Goal: Information Seeking & Learning: Check status

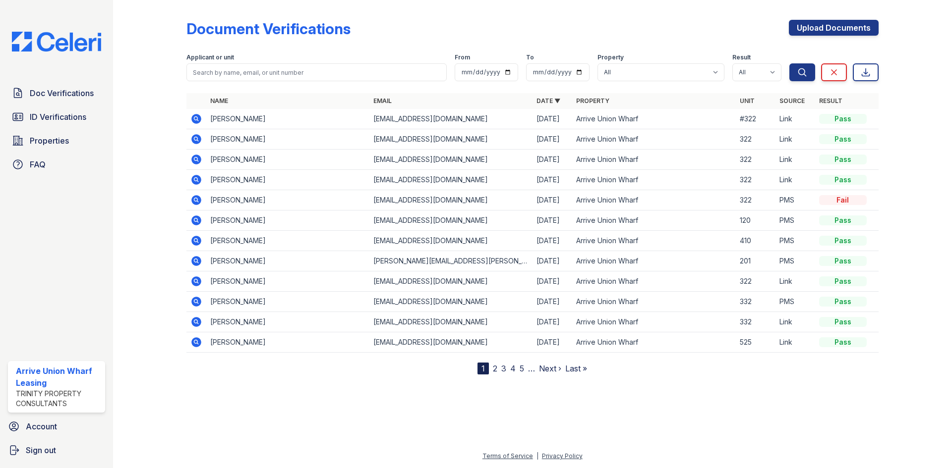
click at [196, 197] on icon at bounding box center [196, 200] width 10 height 10
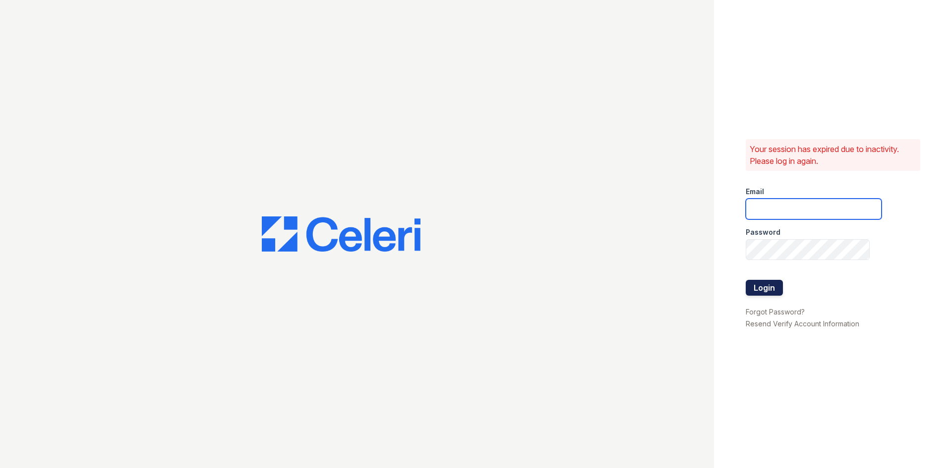
type input "[EMAIL_ADDRESS][DOMAIN_NAME]"
click at [766, 291] on button "Login" at bounding box center [763, 288] width 37 height 16
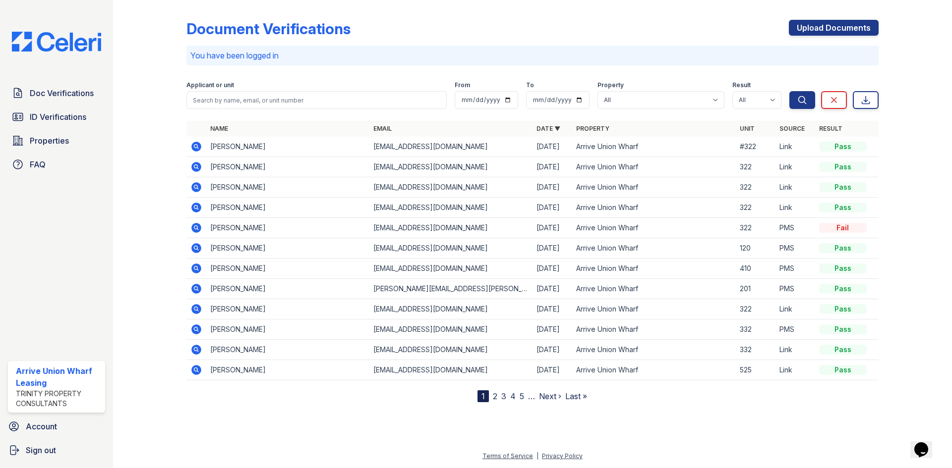
click at [196, 226] on icon at bounding box center [196, 228] width 12 height 12
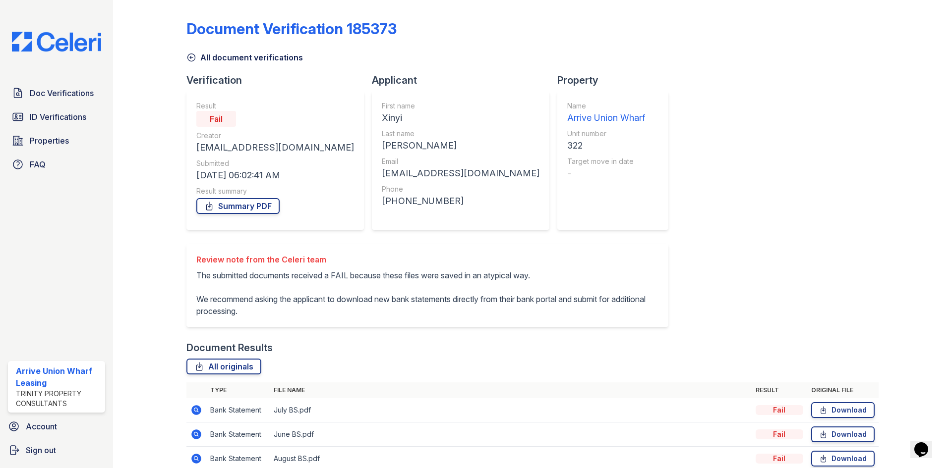
click at [195, 58] on icon at bounding box center [191, 58] width 10 height 10
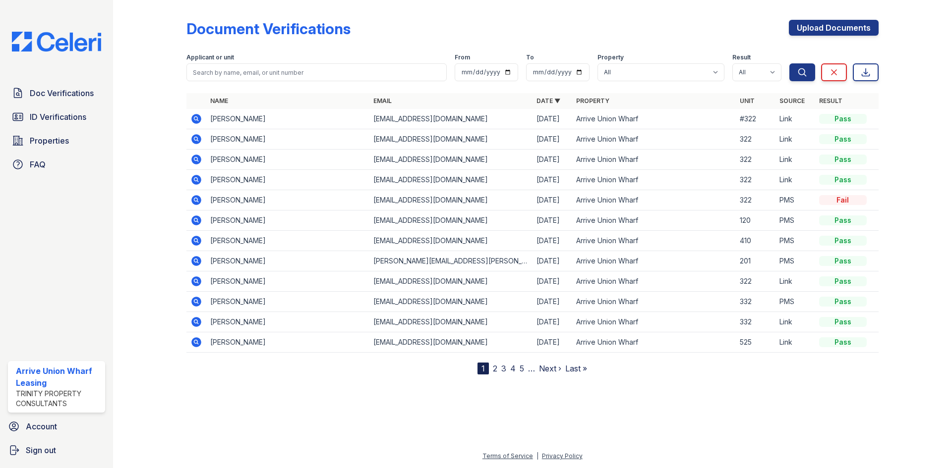
click at [198, 203] on icon at bounding box center [196, 200] width 10 height 10
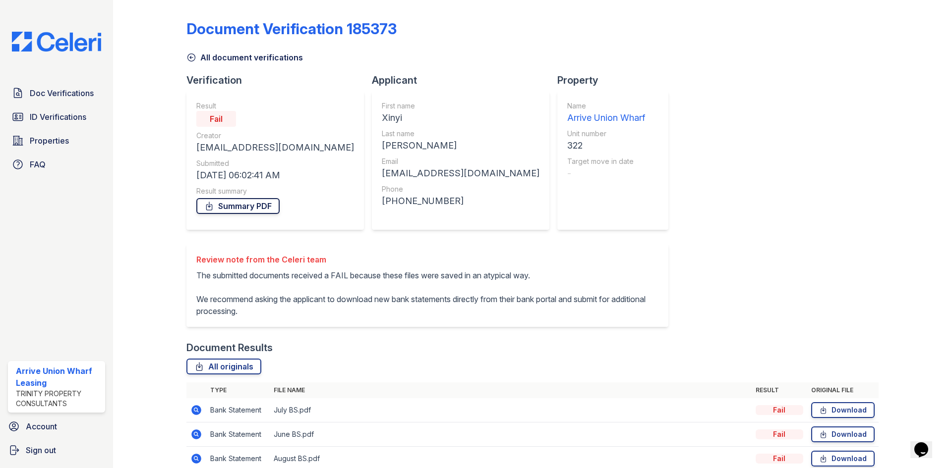
click at [237, 205] on link "Summary PDF" at bounding box center [237, 206] width 83 height 16
click at [197, 59] on link "All document verifications" at bounding box center [244, 58] width 116 height 12
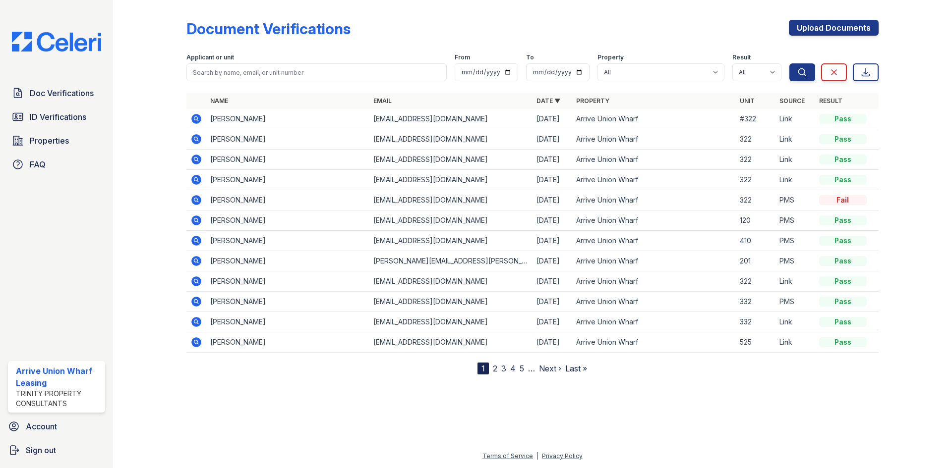
click at [195, 178] on icon at bounding box center [195, 179] width 2 height 2
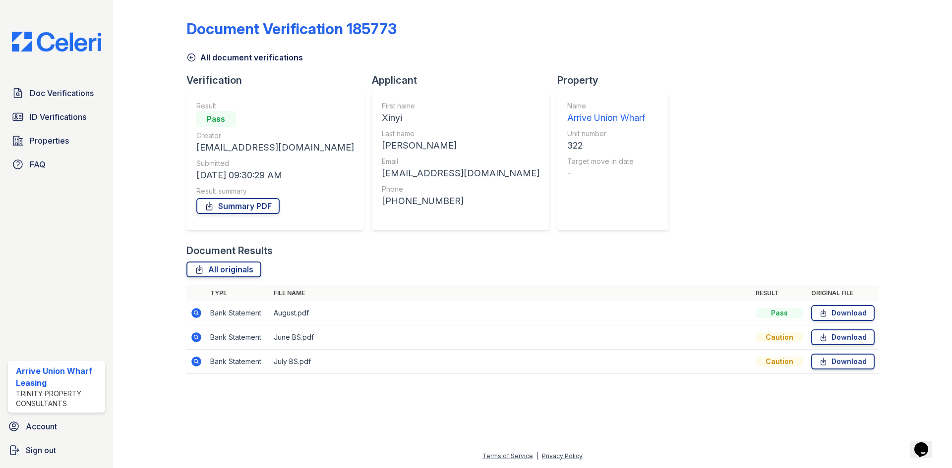
click at [196, 313] on icon at bounding box center [195, 312] width 2 height 2
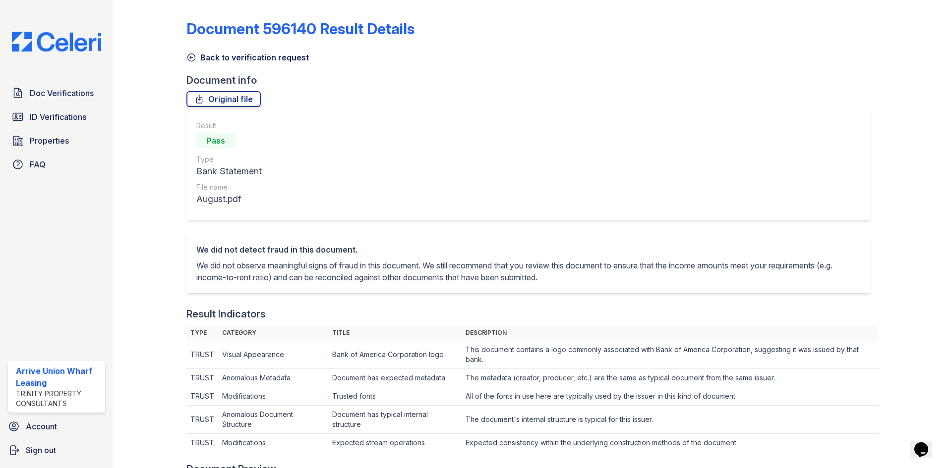
click at [190, 57] on icon at bounding box center [190, 57] width 7 height 7
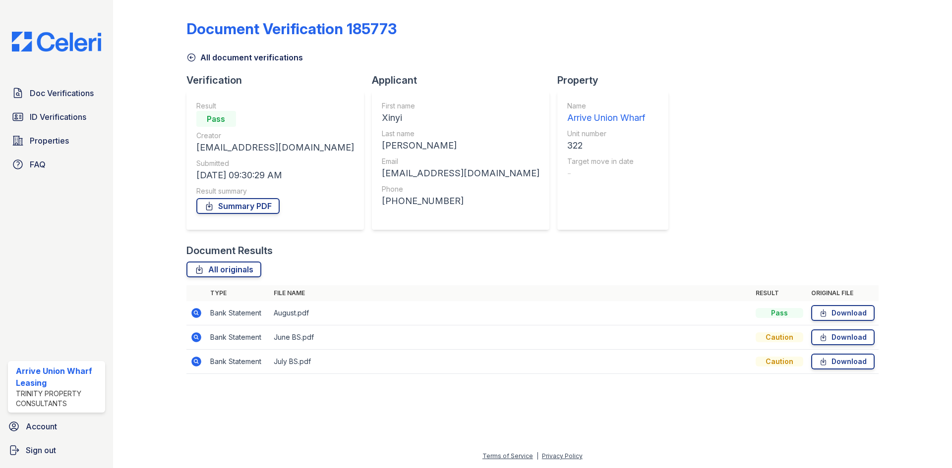
click at [189, 56] on icon at bounding box center [191, 58] width 10 height 10
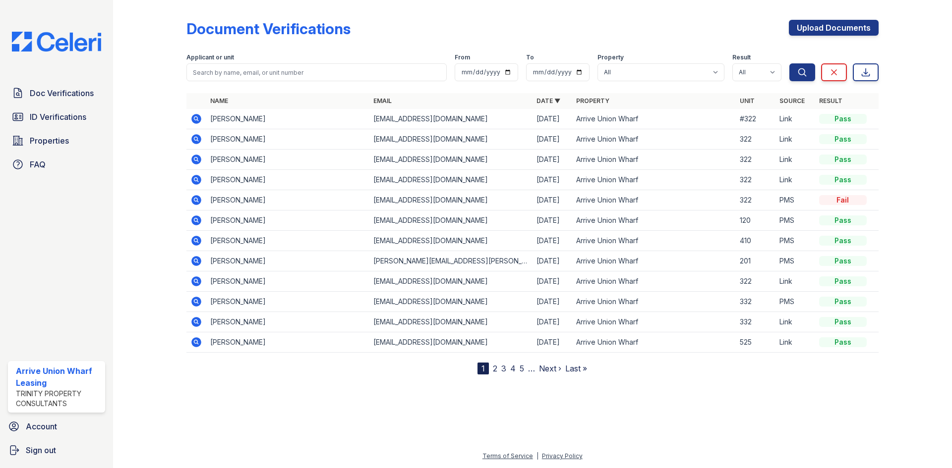
click at [194, 160] on icon at bounding box center [196, 160] width 12 height 12
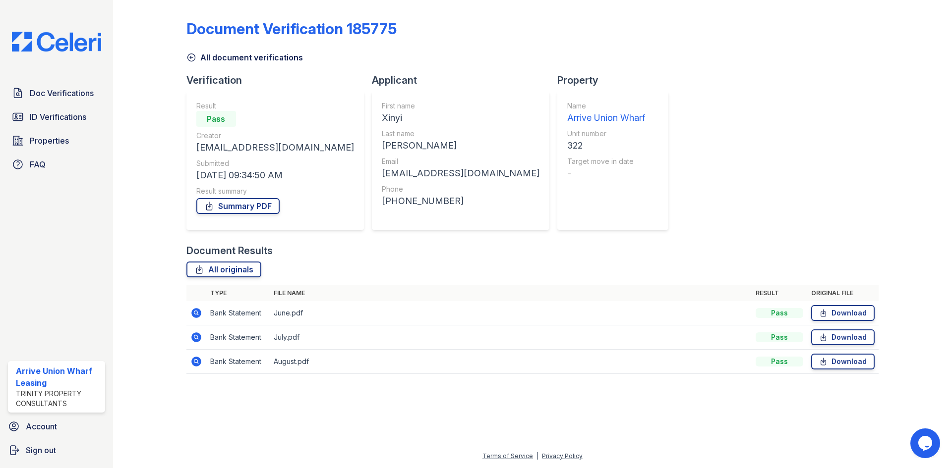
click at [191, 60] on icon at bounding box center [191, 58] width 10 height 10
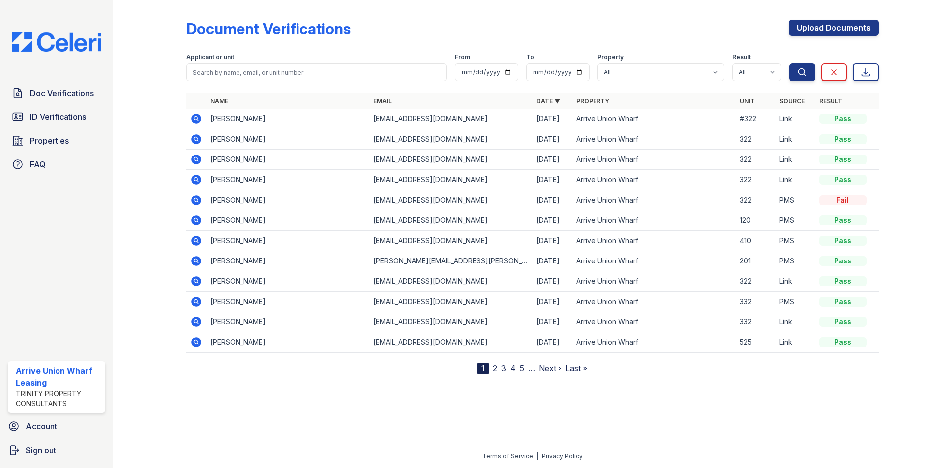
click at [195, 182] on icon at bounding box center [196, 180] width 10 height 10
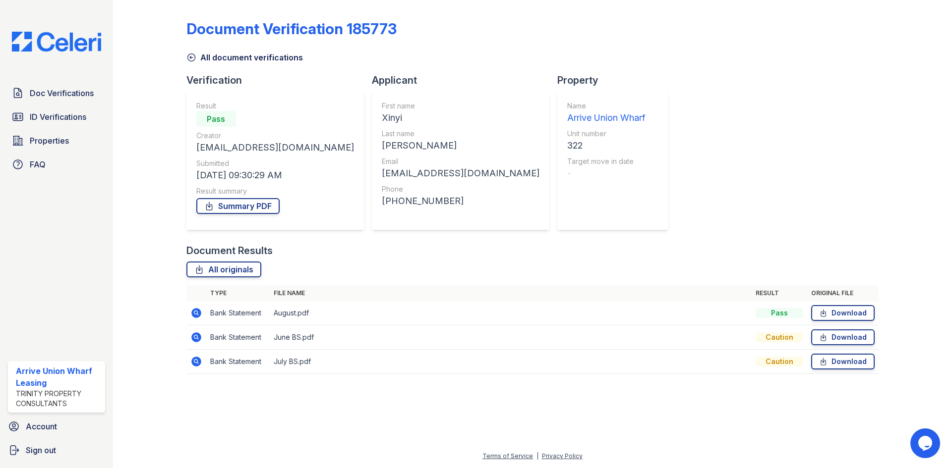
click at [192, 57] on icon at bounding box center [191, 58] width 10 height 10
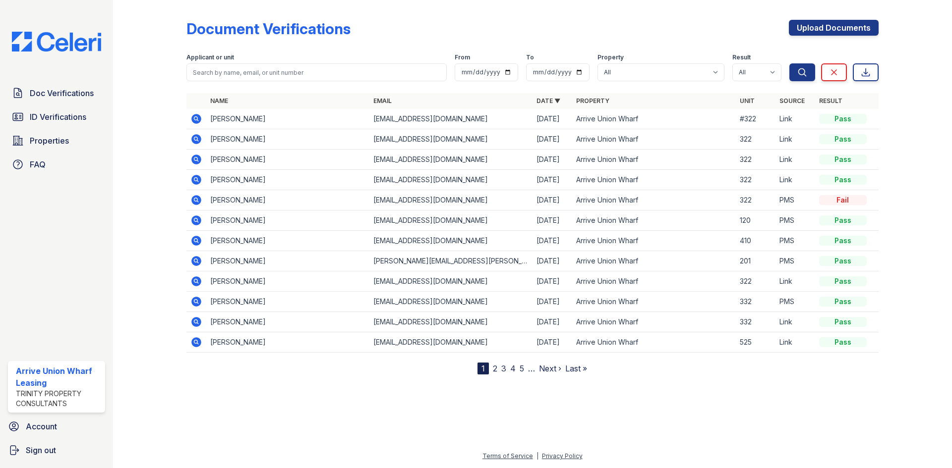
click at [193, 180] on icon at bounding box center [196, 180] width 10 height 10
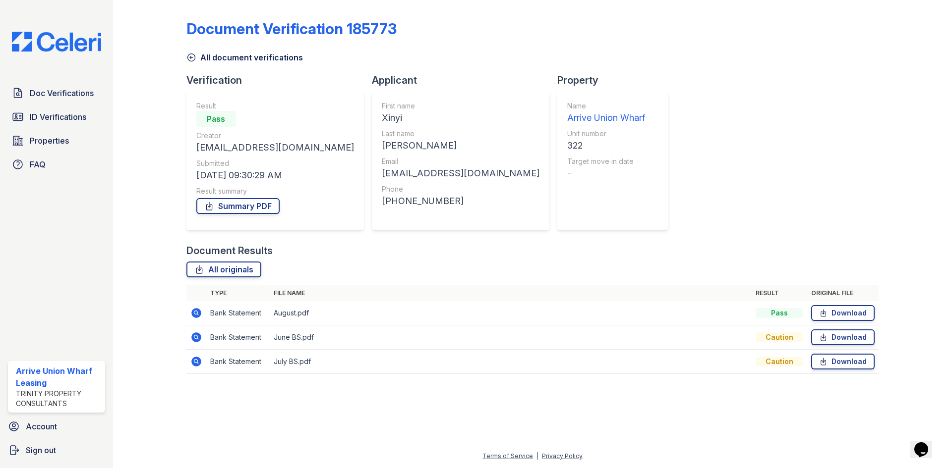
click at [189, 58] on icon at bounding box center [191, 58] width 10 height 10
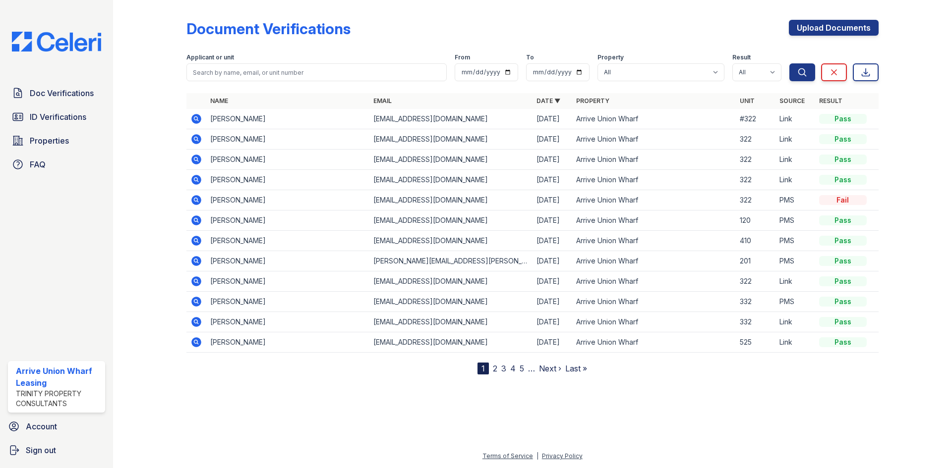
click at [193, 157] on icon at bounding box center [196, 160] width 10 height 10
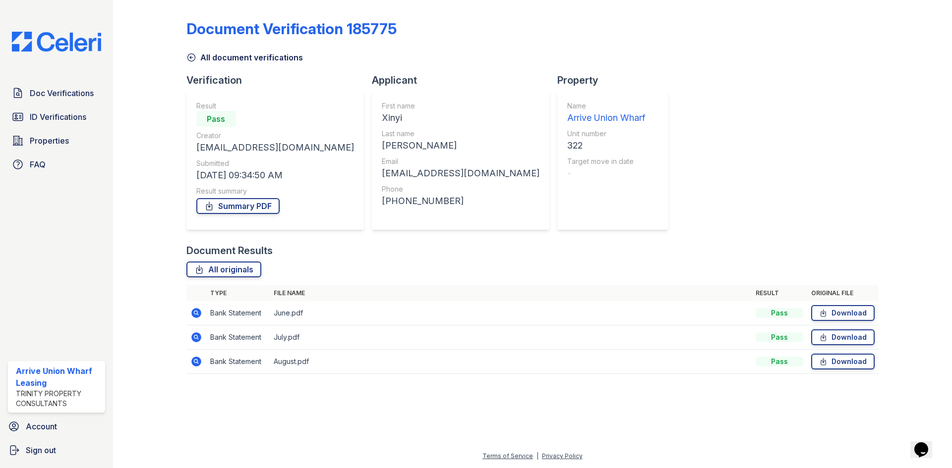
click at [191, 58] on icon at bounding box center [191, 58] width 10 height 10
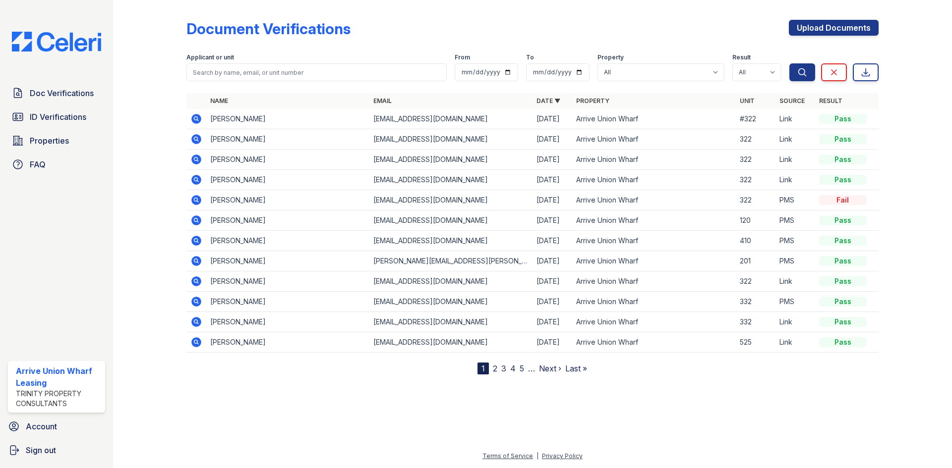
click at [195, 136] on icon at bounding box center [196, 139] width 10 height 10
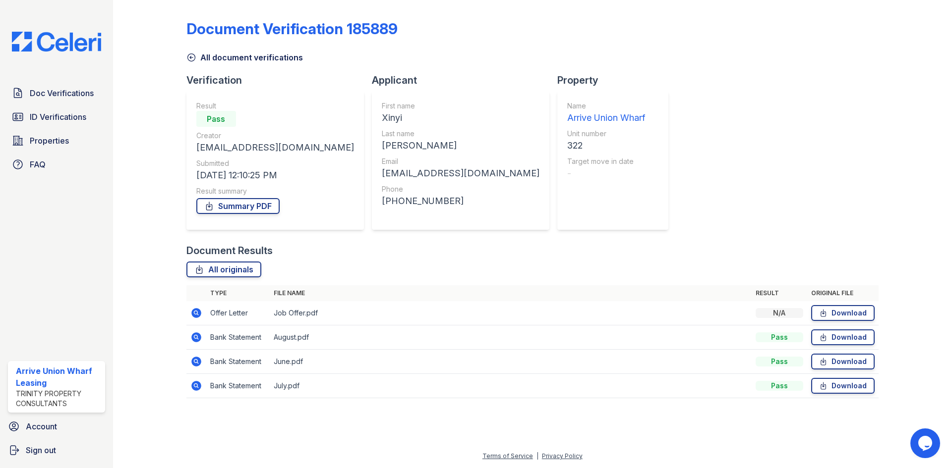
click at [195, 312] on icon at bounding box center [195, 312] width 2 height 2
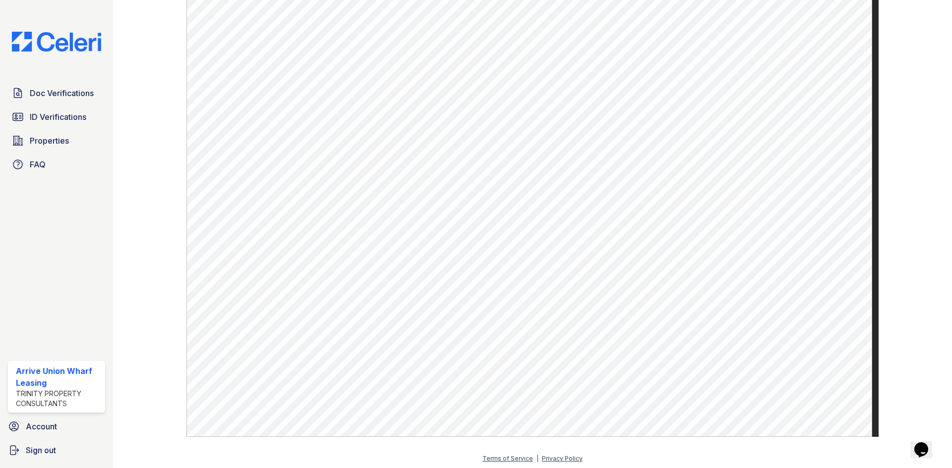
scroll to position [359, 0]
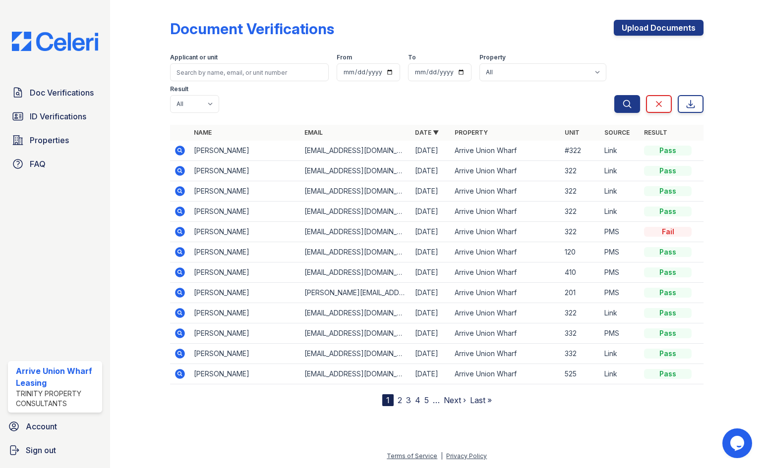
click at [178, 165] on icon at bounding box center [180, 171] width 12 height 12
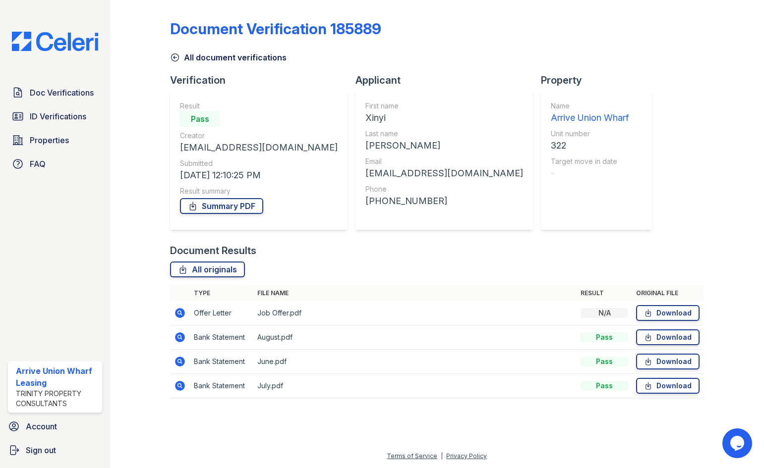
click at [172, 56] on icon at bounding box center [175, 58] width 10 height 10
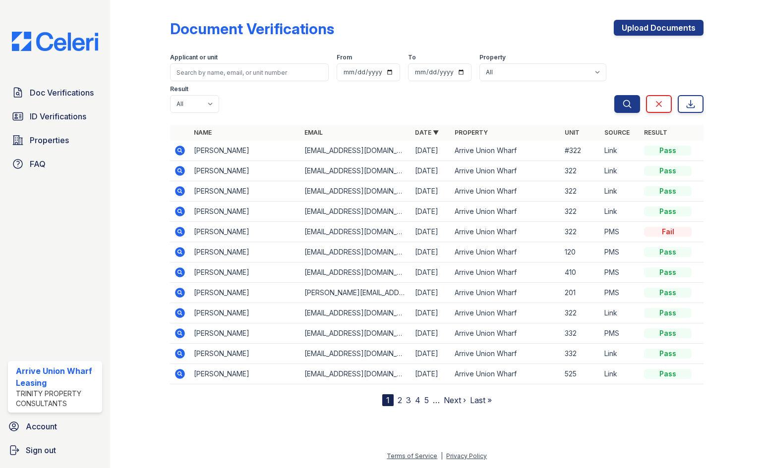
click at [179, 149] on icon at bounding box center [179, 150] width 2 height 2
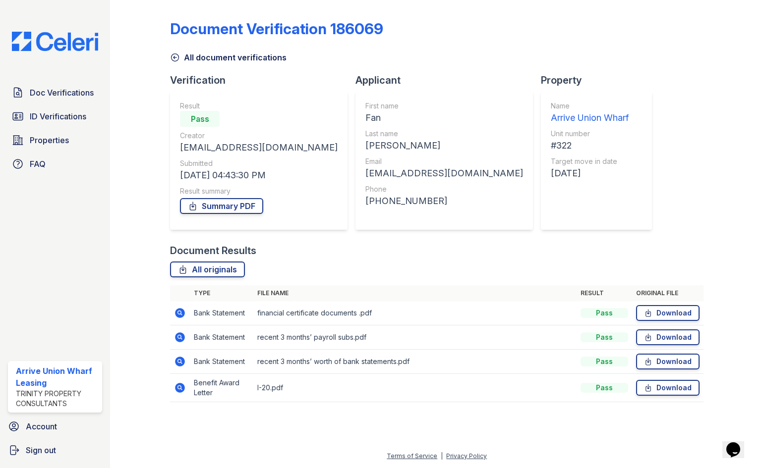
click at [182, 362] on icon at bounding box center [180, 362] width 10 height 10
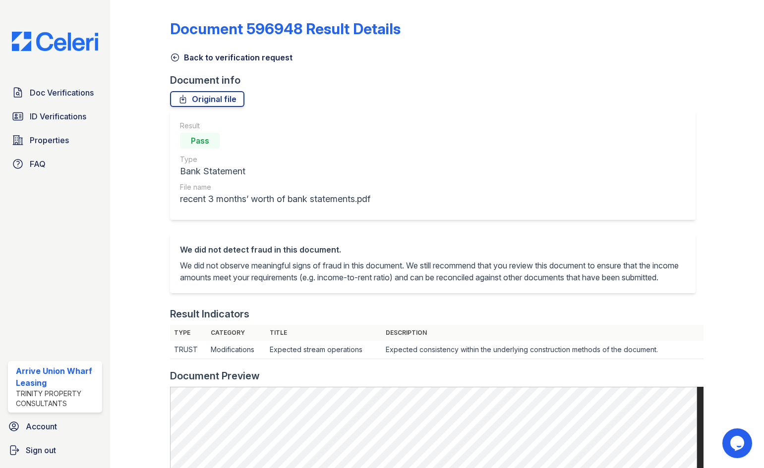
click at [179, 58] on icon at bounding box center [175, 58] width 10 height 10
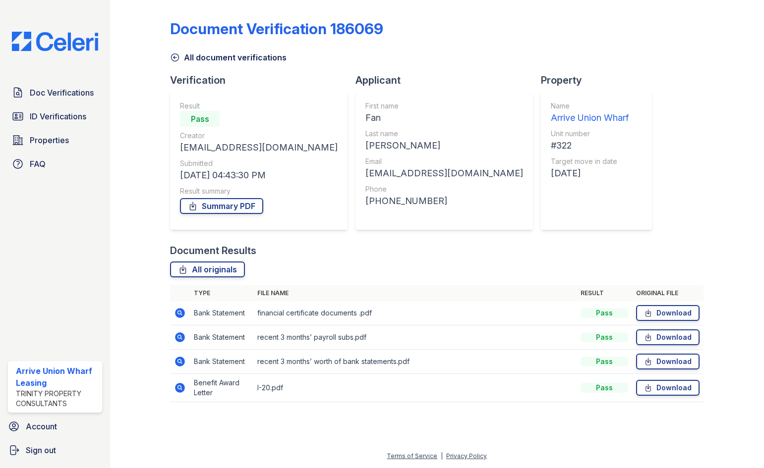
click at [181, 315] on icon at bounding box center [180, 313] width 12 height 12
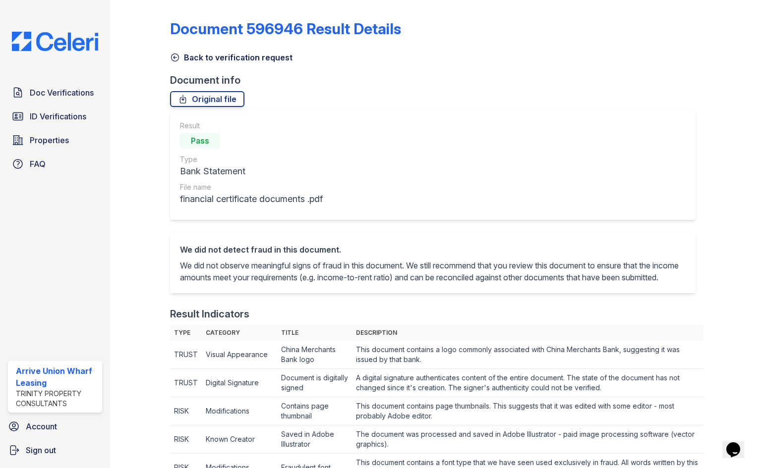
click at [173, 55] on icon at bounding box center [175, 58] width 10 height 10
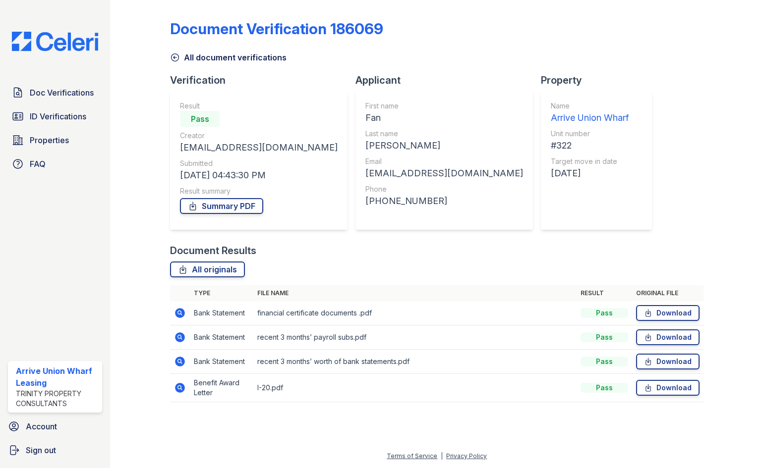
click at [181, 361] on icon at bounding box center [180, 362] width 12 height 12
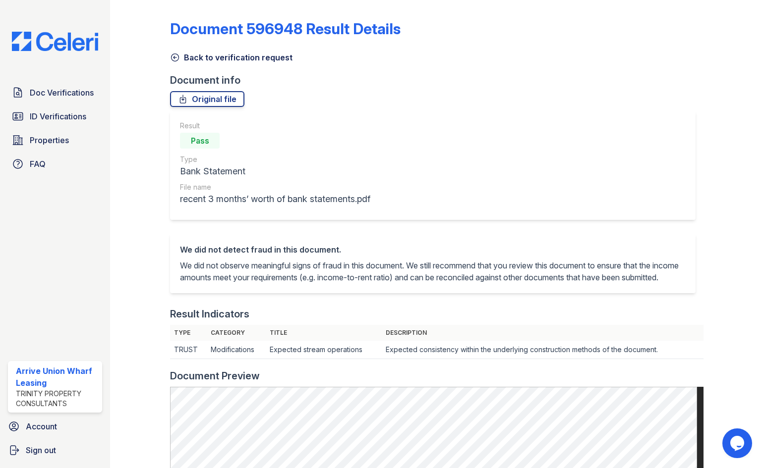
click at [177, 54] on icon at bounding box center [175, 58] width 10 height 10
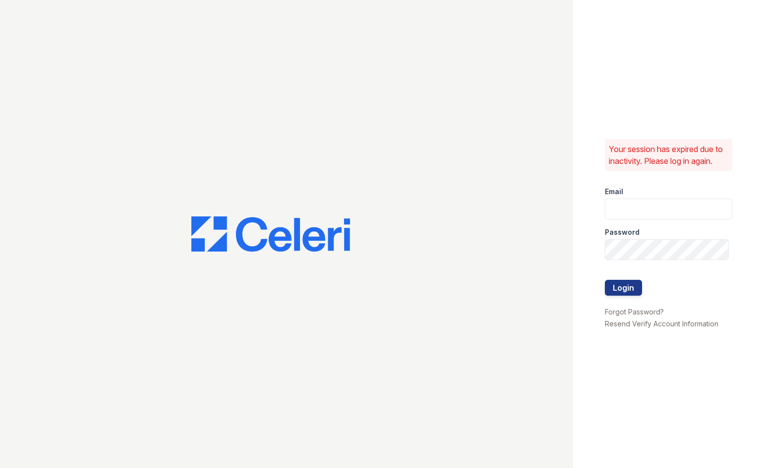
type input "arriveunionwharf@trinity-pm.com"
click at [631, 282] on button "Login" at bounding box center [623, 288] width 37 height 16
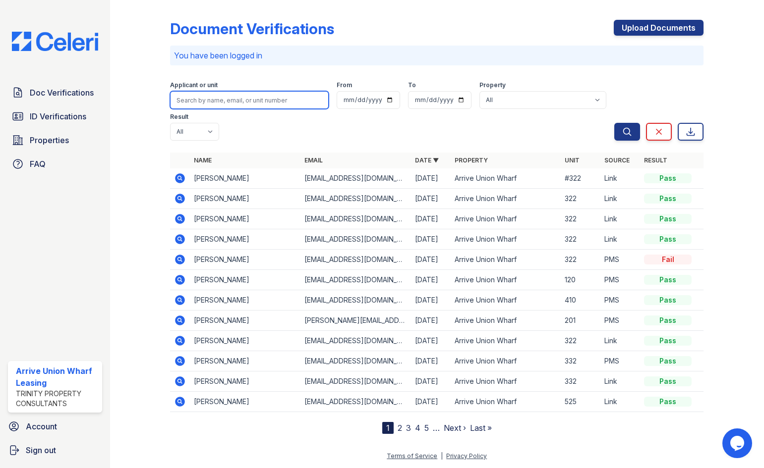
click at [242, 100] on input "search" at bounding box center [249, 100] width 159 height 18
type input "mary"
click at [614, 123] on button "Search" at bounding box center [627, 132] width 26 height 18
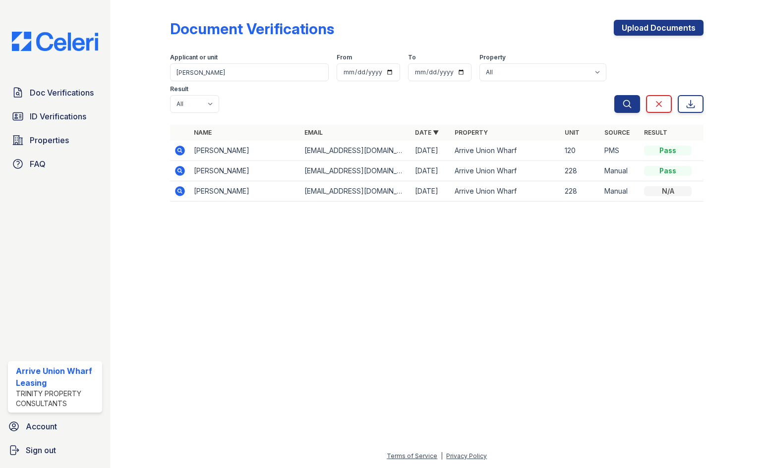
click at [181, 145] on icon at bounding box center [180, 151] width 12 height 12
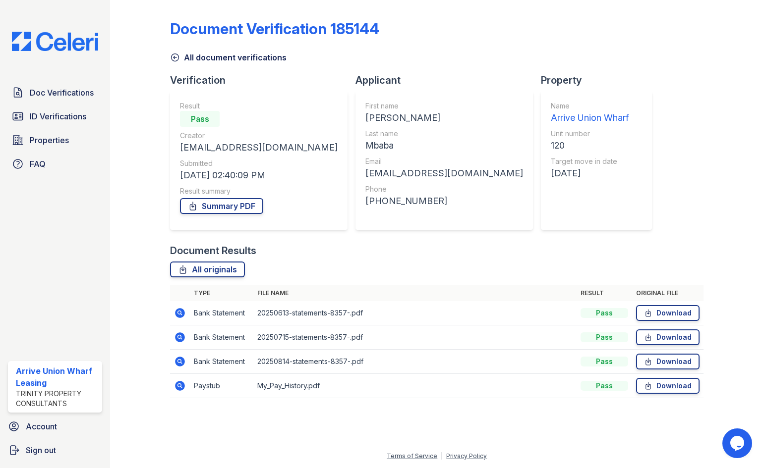
click at [182, 385] on icon at bounding box center [180, 386] width 10 height 10
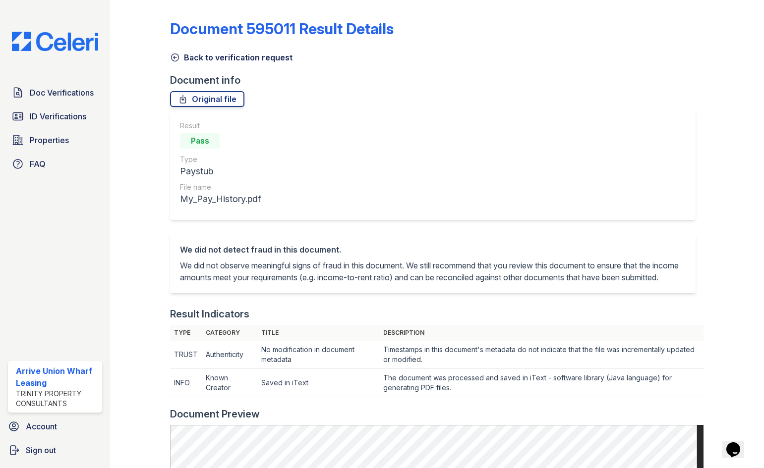
click at [172, 56] on icon at bounding box center [175, 58] width 10 height 10
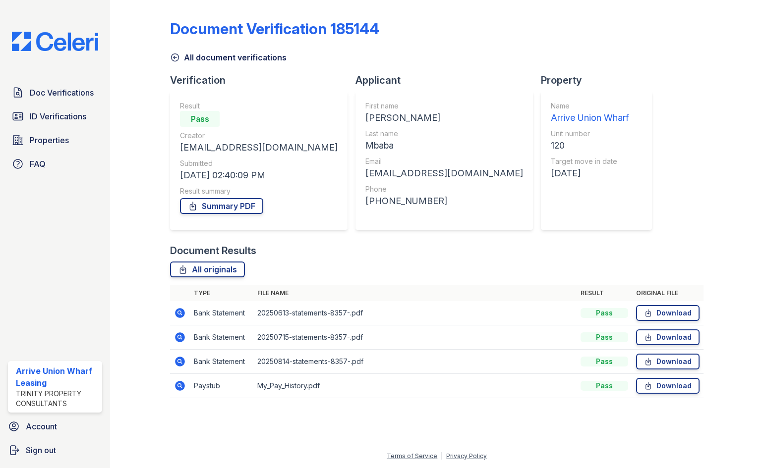
click at [183, 362] on icon at bounding box center [180, 362] width 10 height 10
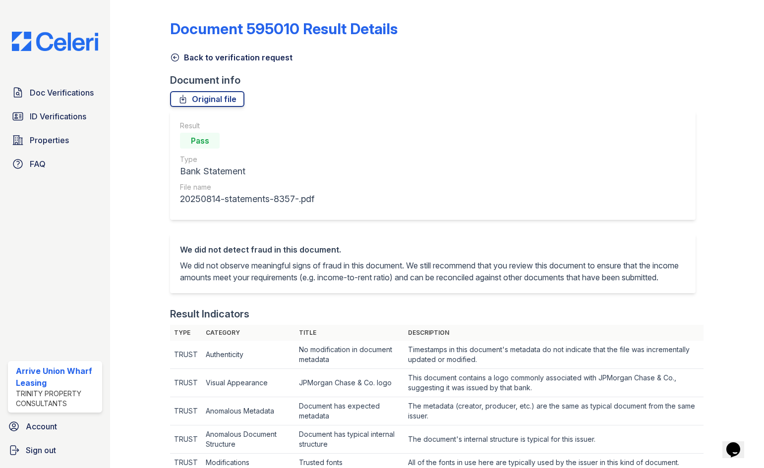
click at [172, 56] on icon at bounding box center [175, 58] width 10 height 10
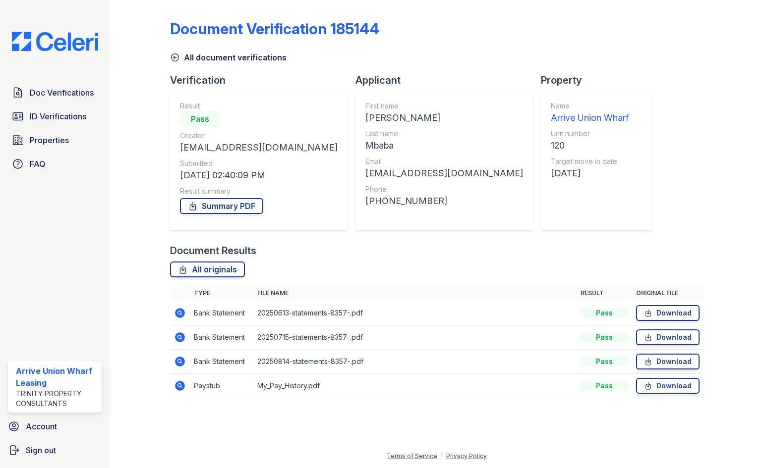
click at [182, 336] on icon at bounding box center [180, 338] width 10 height 10
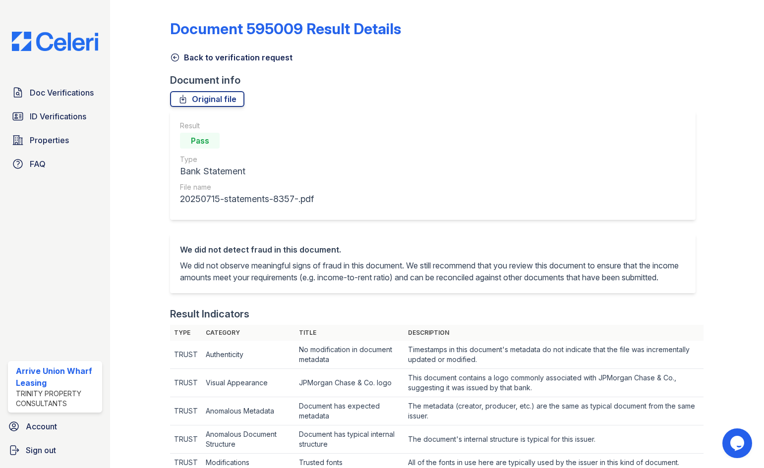
click at [175, 56] on icon at bounding box center [175, 58] width 10 height 10
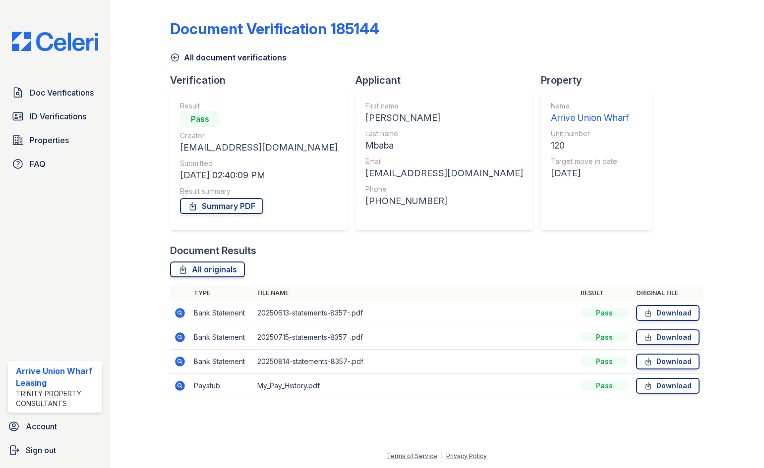
click at [181, 311] on icon at bounding box center [180, 313] width 10 height 10
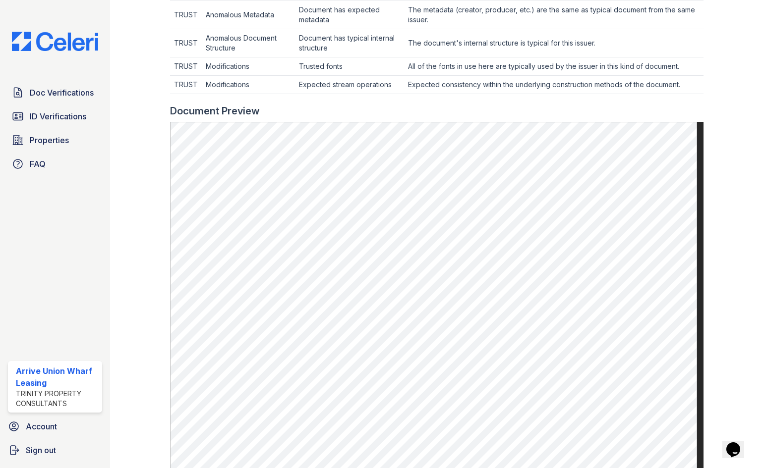
scroll to position [545, 0]
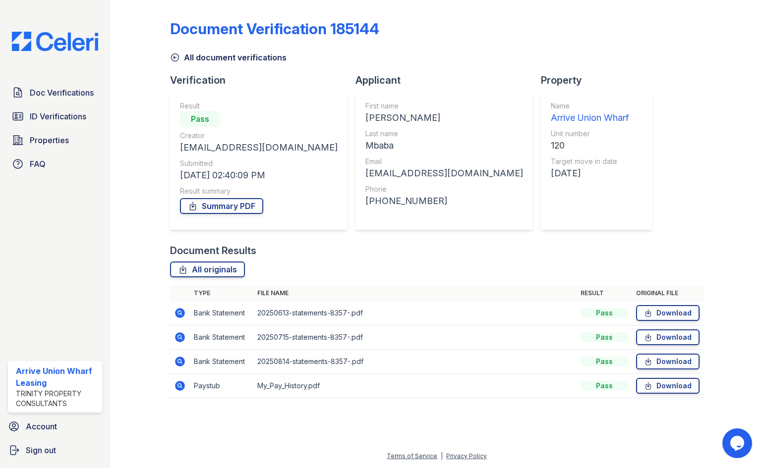
click at [177, 387] on icon at bounding box center [180, 386] width 10 height 10
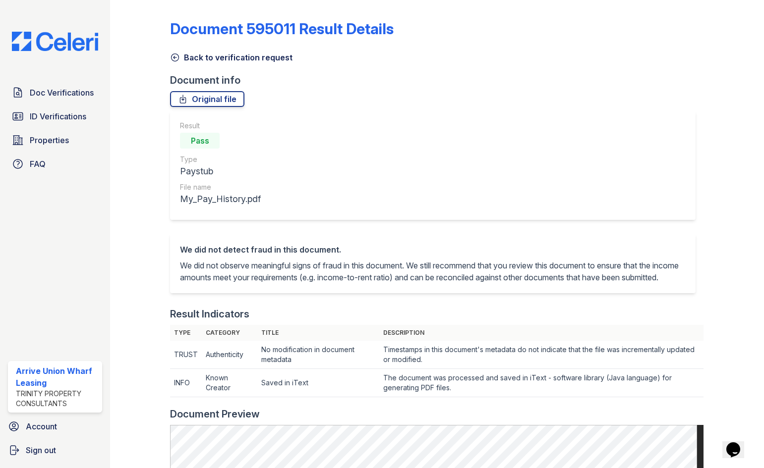
click at [174, 59] on icon at bounding box center [175, 58] width 10 height 10
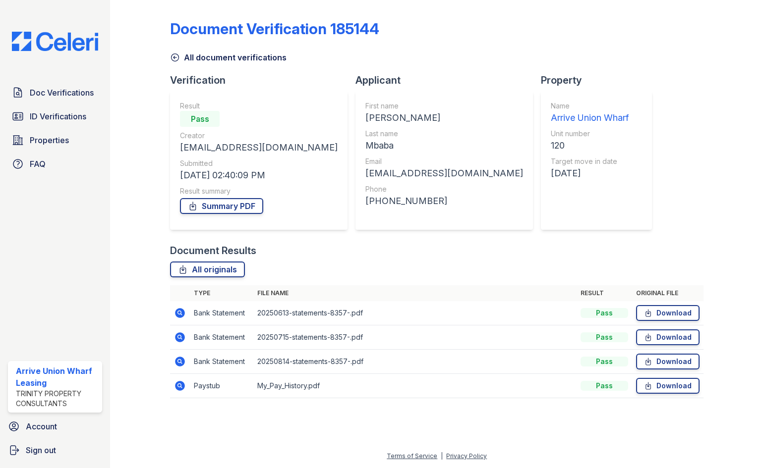
click at [176, 362] on icon at bounding box center [180, 362] width 10 height 10
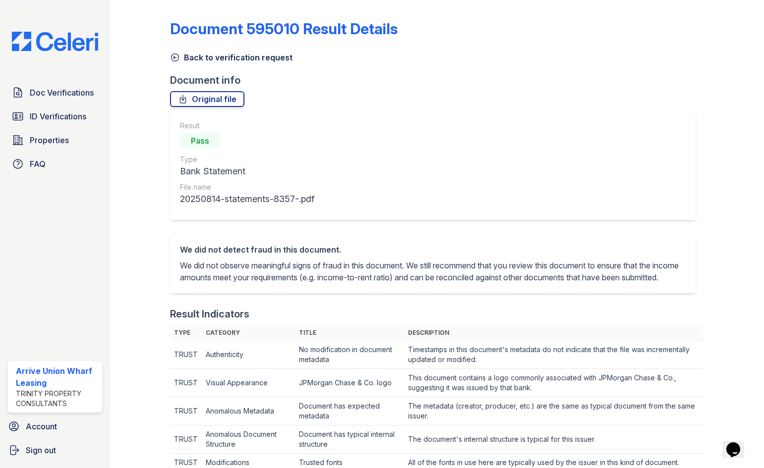
click at [175, 56] on icon at bounding box center [175, 58] width 10 height 10
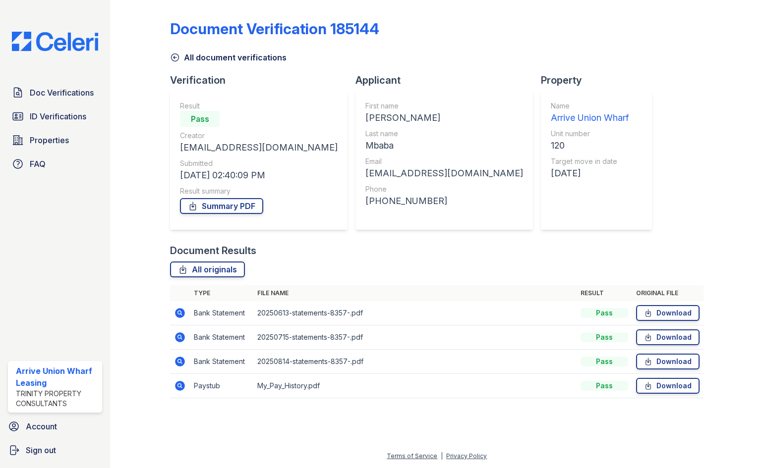
click at [176, 387] on icon at bounding box center [180, 386] width 10 height 10
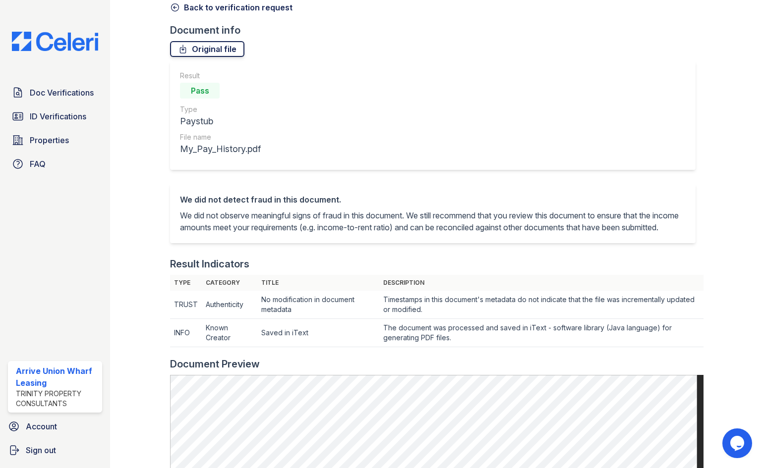
scroll to position [50, 0]
click at [172, 6] on icon at bounding box center [175, 8] width 10 height 10
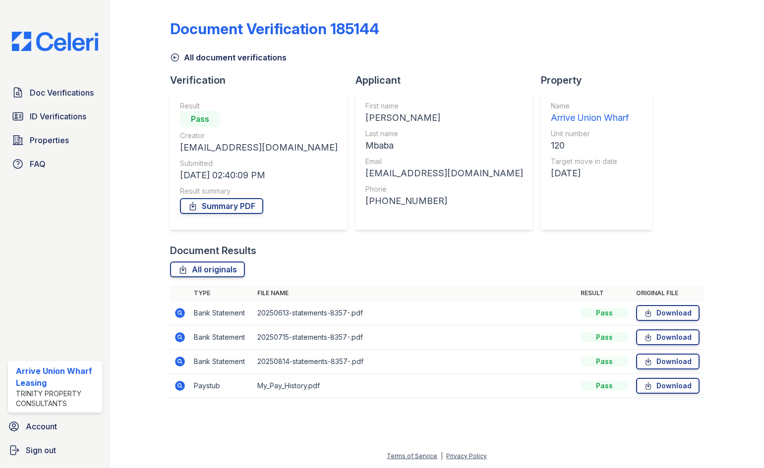
click at [175, 57] on icon at bounding box center [174, 57] width 7 height 7
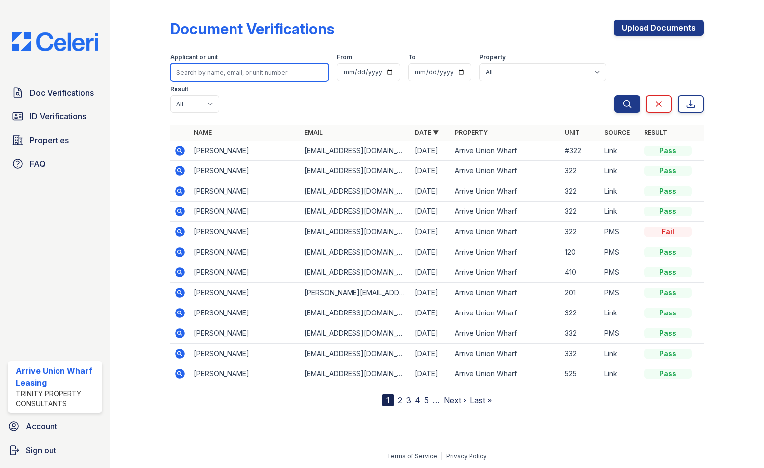
click at [219, 70] on input "search" at bounding box center [249, 72] width 159 height 18
type input "jeremy"
click at [614, 95] on button "Search" at bounding box center [627, 104] width 26 height 18
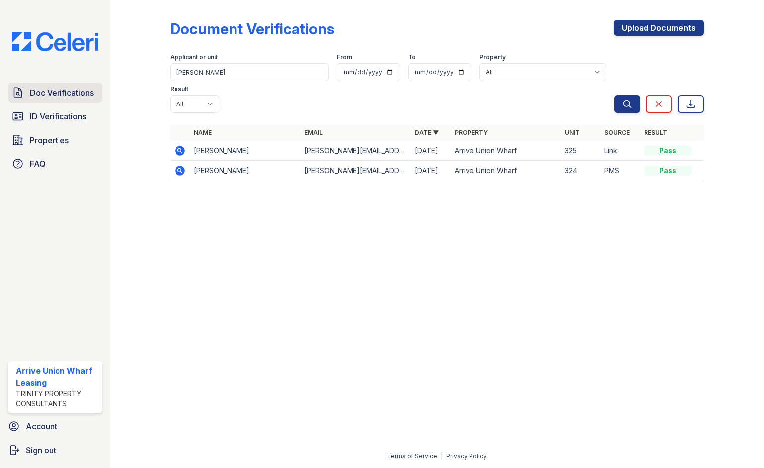
click at [74, 94] on span "Doc Verifications" at bounding box center [62, 93] width 64 height 12
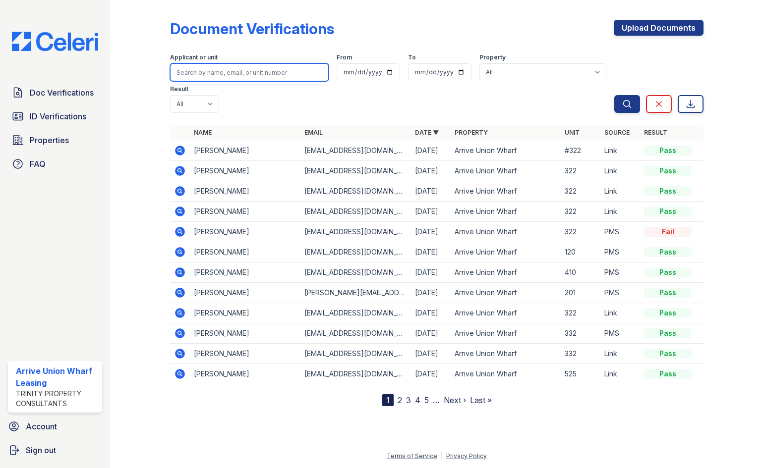
click at [211, 72] on input "search" at bounding box center [249, 72] width 159 height 18
click at [210, 73] on input "search" at bounding box center [249, 72] width 159 height 18
type input "j"
type input "Jeremy Rapaport-Stein"
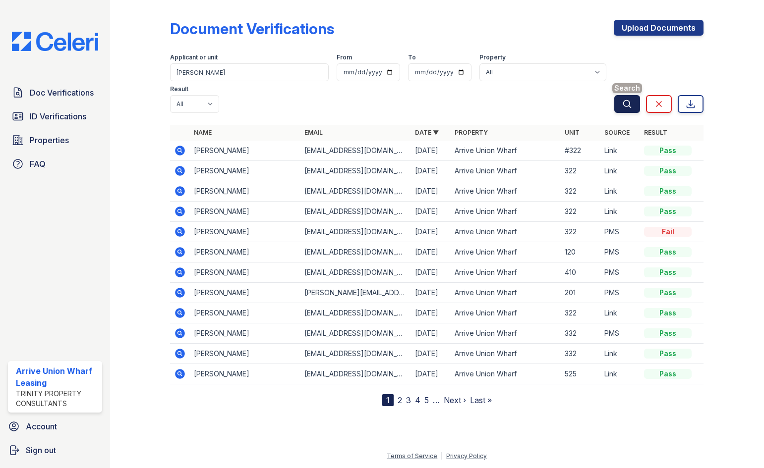
click at [620, 95] on button "Search" at bounding box center [627, 104] width 26 height 18
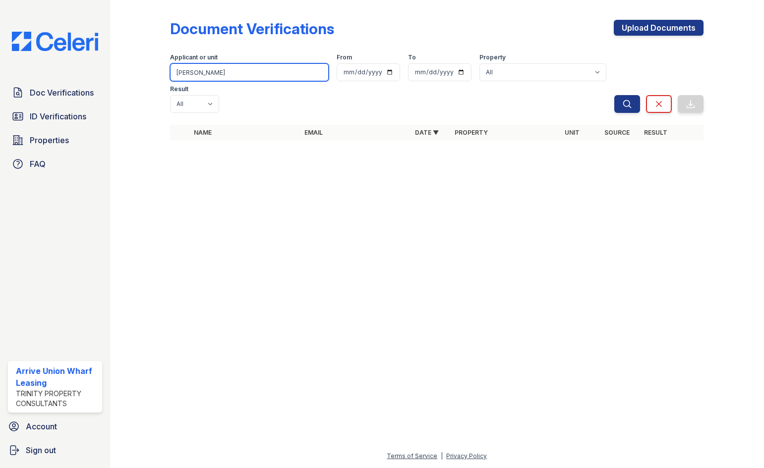
drag, startPoint x: 243, startPoint y: 71, endPoint x: 38, endPoint y: 69, distance: 205.7
click at [38, 69] on div "Doc Verifications ID Verifications Properties FAQ Arrive Union Wharf Leasing Tr…" at bounding box center [382, 234] width 764 height 468
type input "Cynthia Fernandez"
click at [614, 95] on button "Search" at bounding box center [627, 104] width 26 height 18
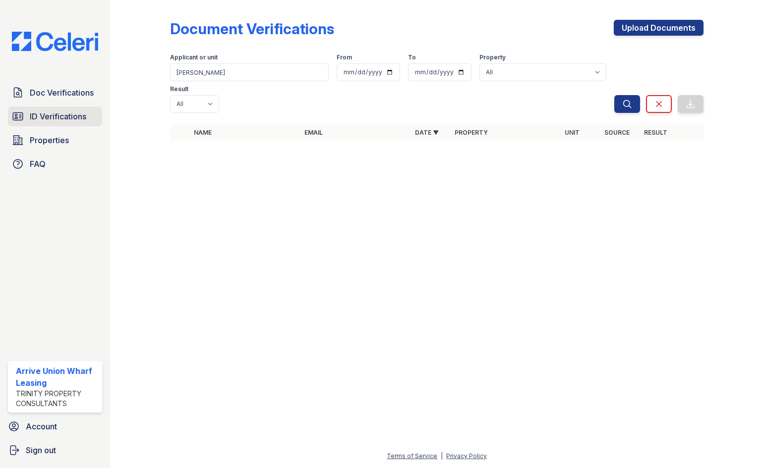
click at [61, 119] on span "ID Verifications" at bounding box center [58, 117] width 56 height 12
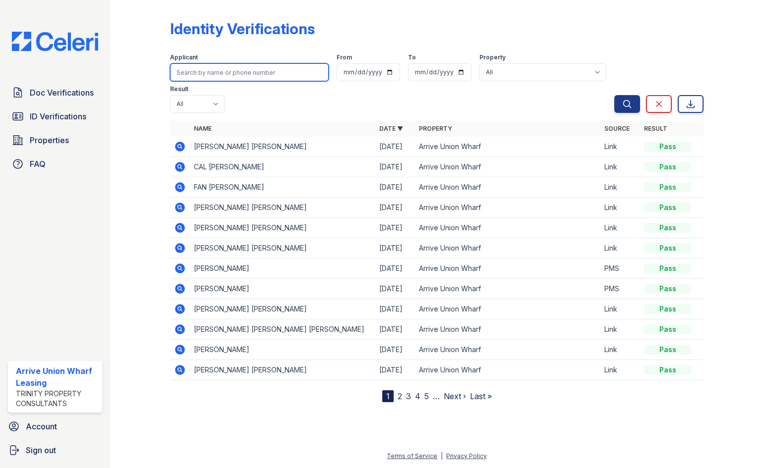
click at [199, 68] on input "search" at bounding box center [249, 72] width 159 height 18
type input "jeremy rapaport-stein"
click at [614, 95] on button "Search" at bounding box center [627, 104] width 26 height 18
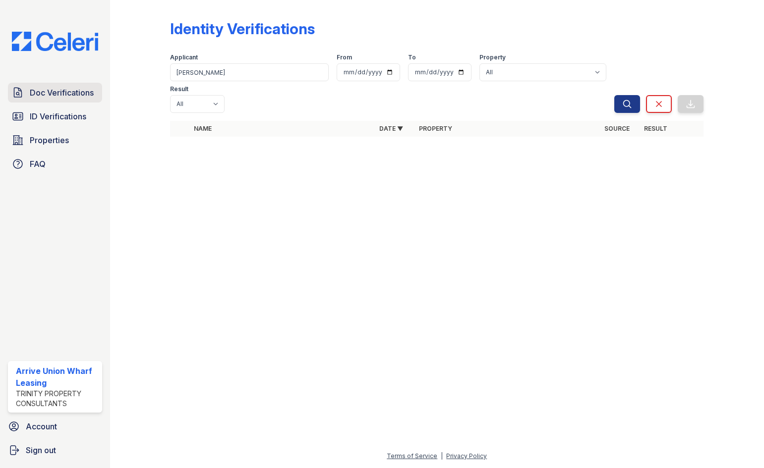
click at [43, 93] on span "Doc Verifications" at bounding box center [62, 93] width 64 height 12
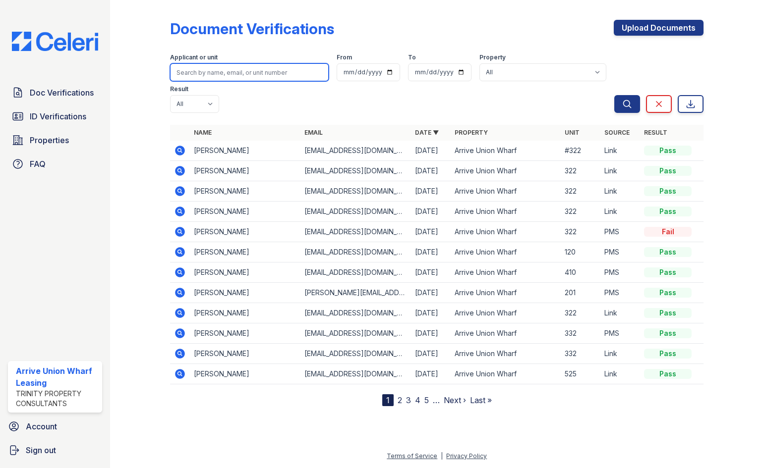
click at [254, 72] on input "search" at bounding box center [249, 72] width 159 height 18
type input "keon jones"
click at [614, 95] on button "Search" at bounding box center [627, 104] width 26 height 18
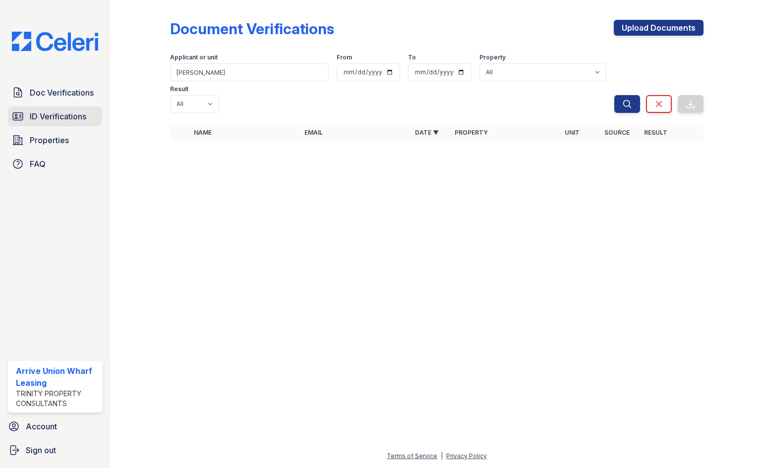
click at [59, 120] on span "ID Verifications" at bounding box center [58, 117] width 56 height 12
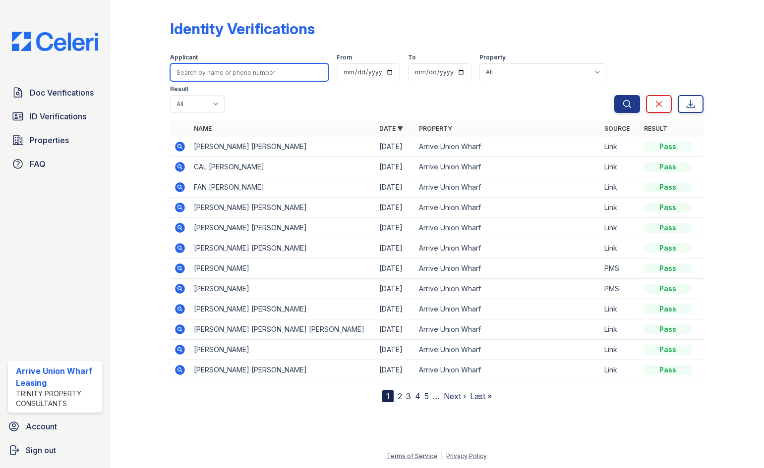
click at [193, 76] on input "search" at bounding box center [249, 72] width 159 height 18
type input "keon jones"
click at [614, 95] on button "Search" at bounding box center [627, 104] width 26 height 18
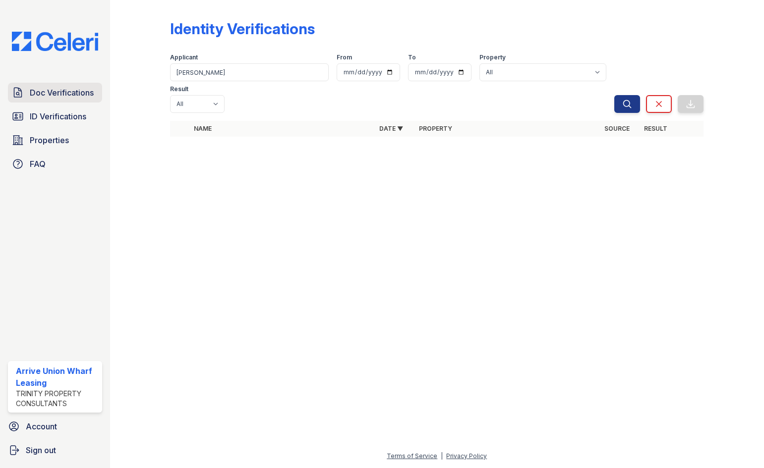
click at [40, 90] on span "Doc Verifications" at bounding box center [62, 93] width 64 height 12
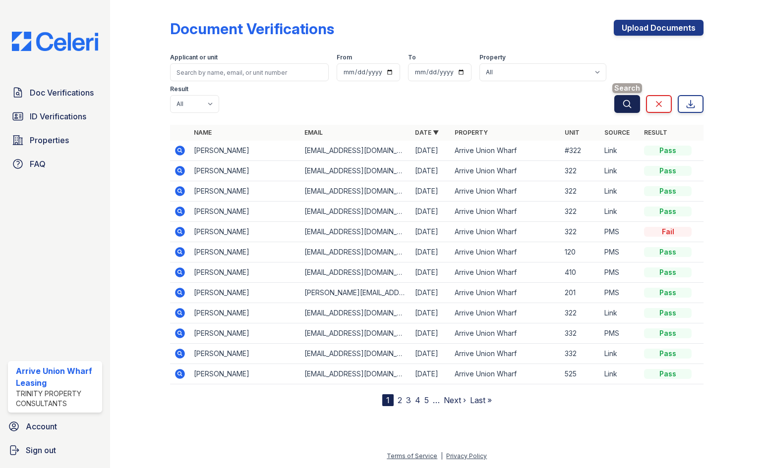
click at [622, 99] on icon "submit" at bounding box center [627, 104] width 10 height 10
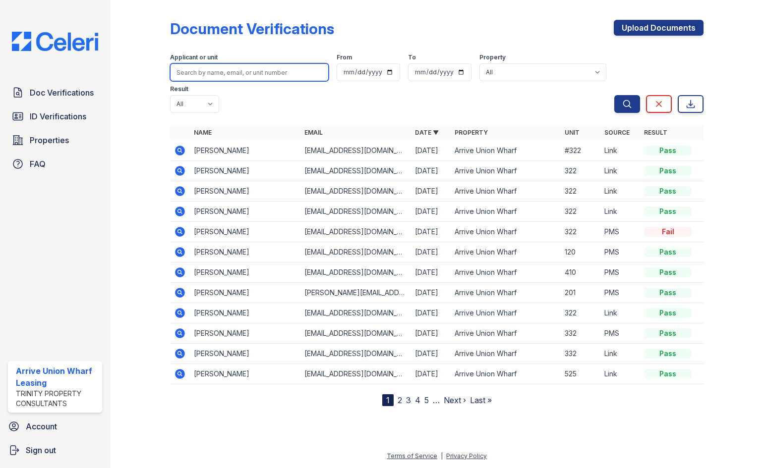
click at [197, 77] on input "search" at bounding box center [249, 72] width 159 height 18
type input "keon"
click at [614, 95] on button "Search" at bounding box center [627, 104] width 26 height 18
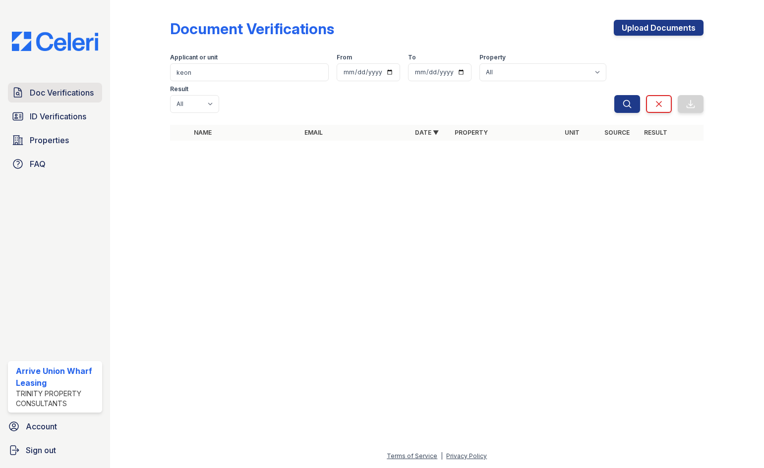
click at [54, 100] on link "Doc Verifications" at bounding box center [55, 93] width 94 height 20
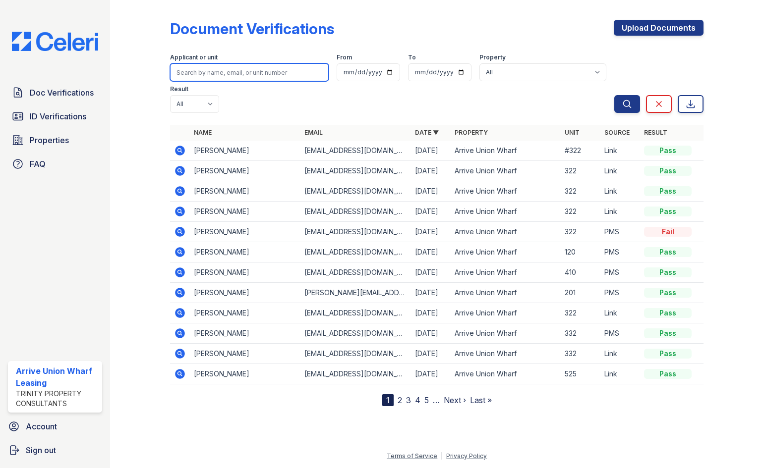
click at [193, 73] on input "search" at bounding box center [249, 72] width 159 height 18
type input "keon"
click at [614, 95] on button "Search" at bounding box center [627, 104] width 26 height 18
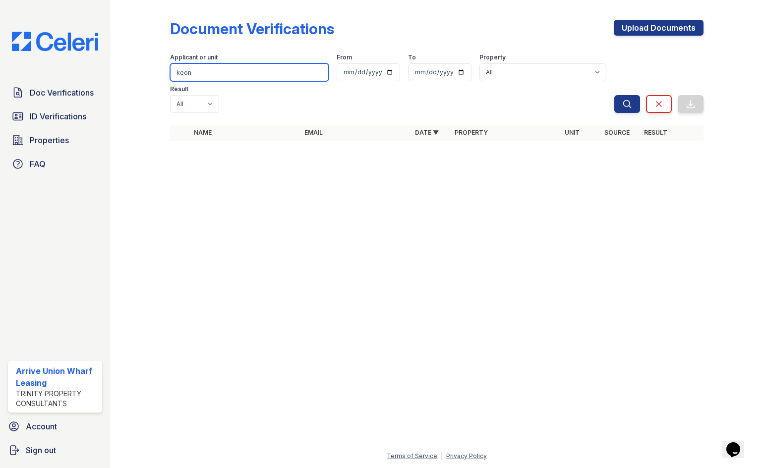
click at [203, 71] on input "keon" at bounding box center [249, 72] width 159 height 18
type input "keon jones"
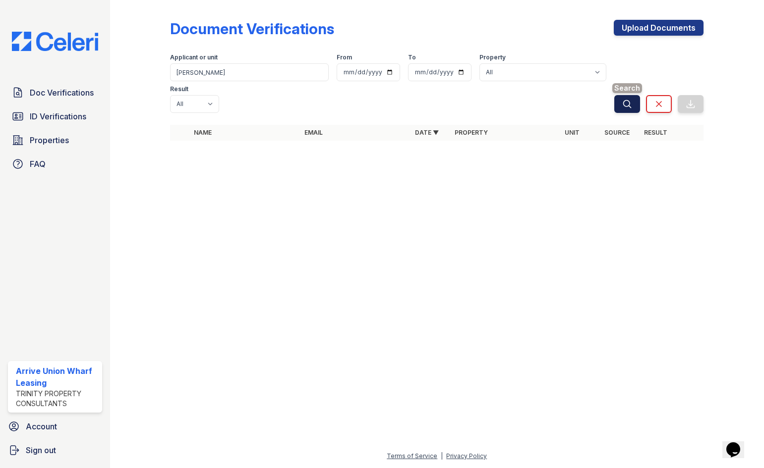
click at [628, 99] on icon "submit" at bounding box center [627, 104] width 10 height 10
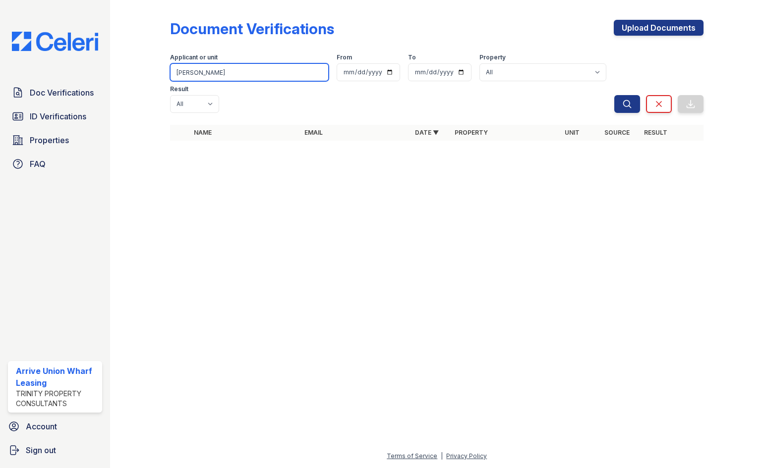
drag, startPoint x: 211, startPoint y: 74, endPoint x: 69, endPoint y: 78, distance: 141.8
click at [69, 78] on div "Doc Verifications ID Verifications Properties FAQ Arrive Union Wharf Leasing Tr…" at bounding box center [382, 234] width 764 height 468
type input "matthew"
click at [614, 95] on button "Search" at bounding box center [627, 104] width 26 height 18
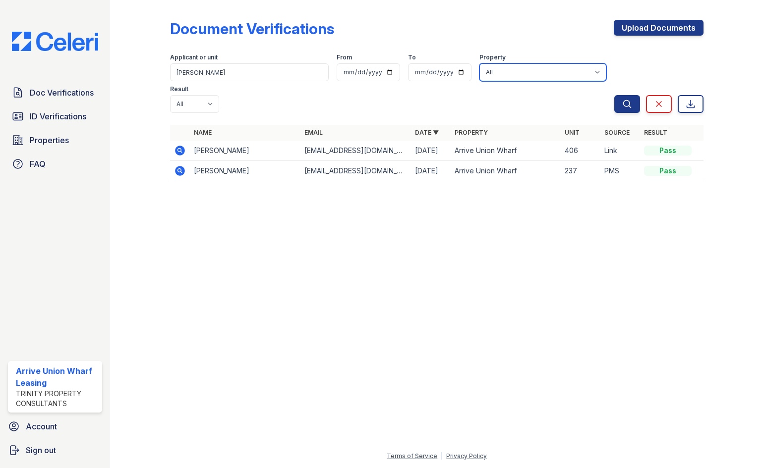
click at [479, 74] on select "All Arrive Union Wharf" at bounding box center [542, 72] width 127 height 18
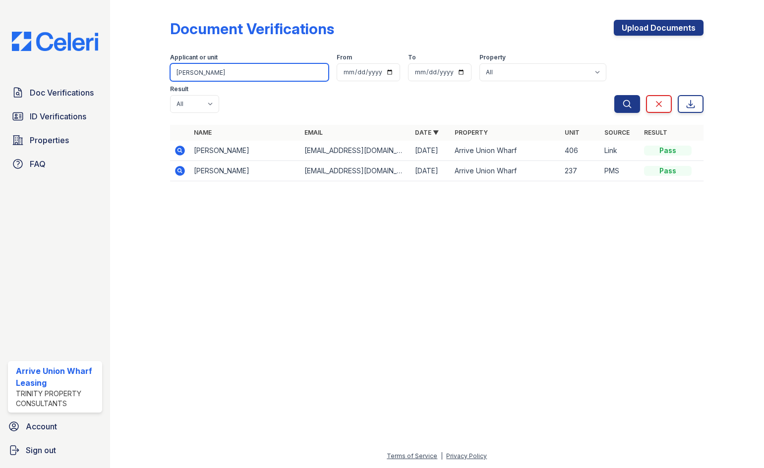
click at [226, 72] on input "matthew" at bounding box center [249, 72] width 159 height 18
type input "matthew jordan"
click at [614, 95] on button "Search" at bounding box center [627, 104] width 26 height 18
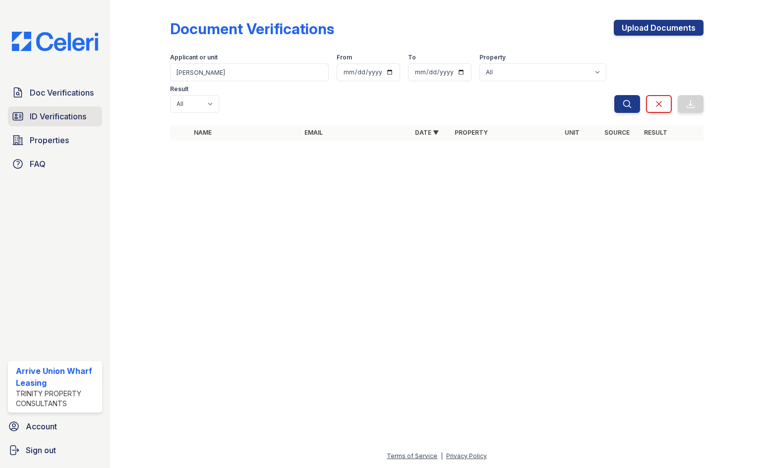
click at [56, 116] on span "ID Verifications" at bounding box center [58, 117] width 56 height 12
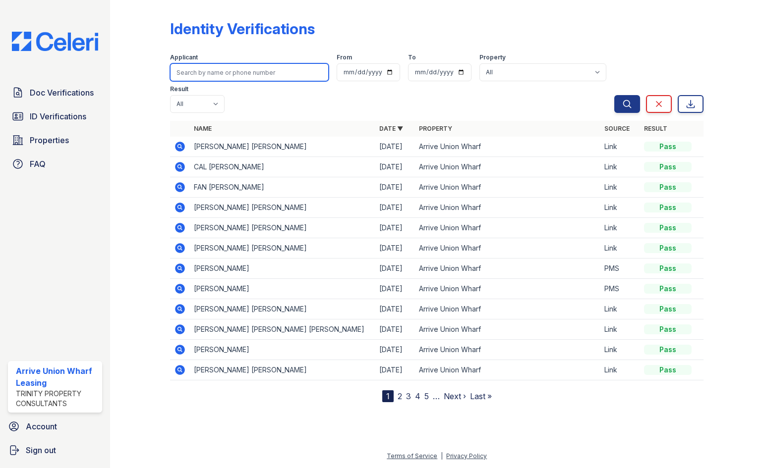
click at [208, 74] on input "search" at bounding box center [249, 72] width 159 height 18
type input "matthew Jordan"
click at [614, 95] on button "Search" at bounding box center [627, 104] width 26 height 18
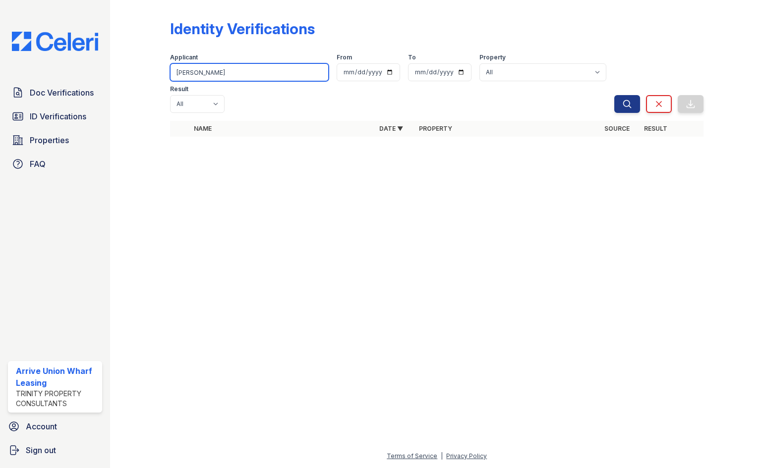
click at [180, 71] on input "matthew Jordan" at bounding box center [249, 72] width 159 height 18
type input "Matthew Jordan"
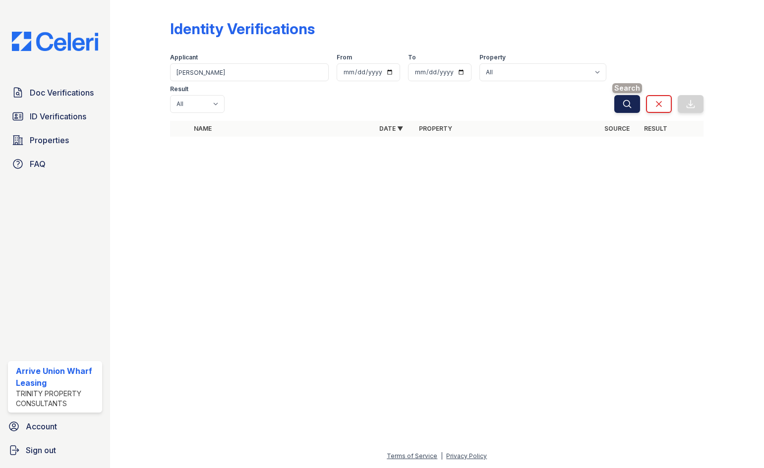
click at [622, 105] on icon "submit" at bounding box center [627, 104] width 10 height 10
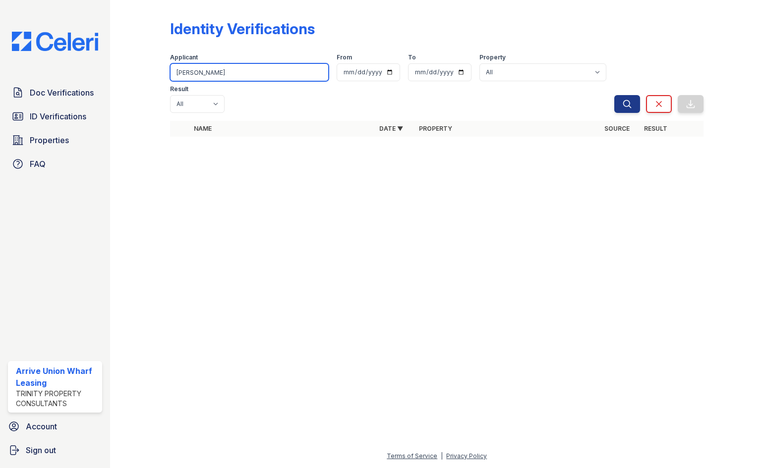
drag, startPoint x: 239, startPoint y: 67, endPoint x: 138, endPoint y: 66, distance: 101.6
click at [138, 66] on div "Identity Verifications Filter Applicant Matthew Jordan From To Property All Arr…" at bounding box center [437, 81] width 622 height 163
type input "Sarah Wolf"
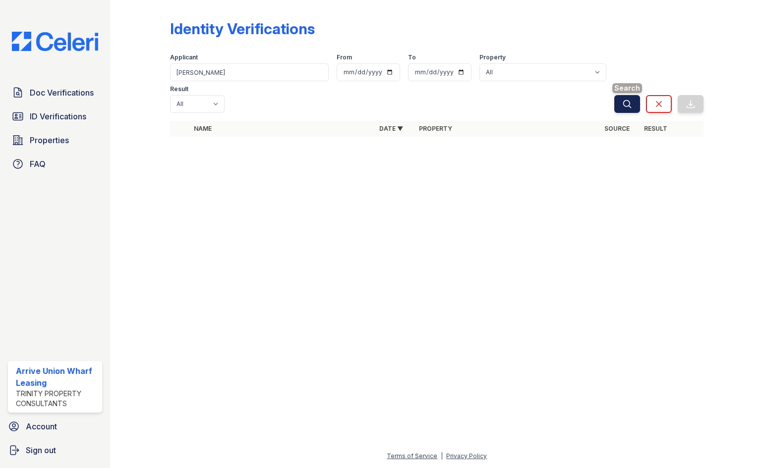
click at [621, 102] on button "Search" at bounding box center [627, 104] width 26 height 18
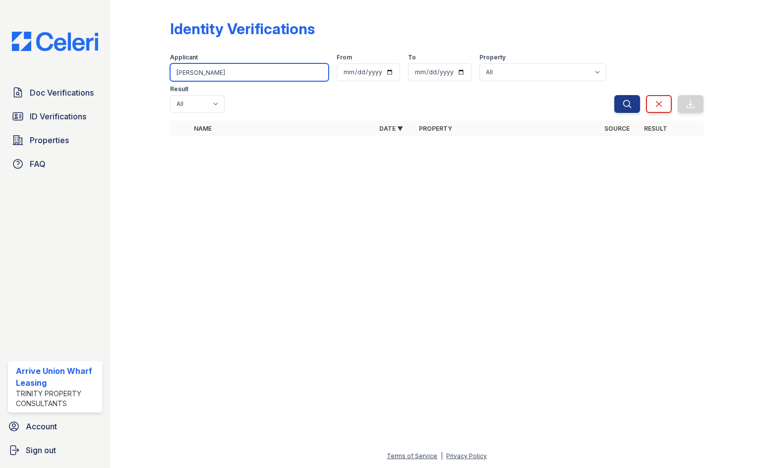
click at [241, 76] on input "Sarah Wolf" at bounding box center [249, 72] width 159 height 18
type input "Sarah"
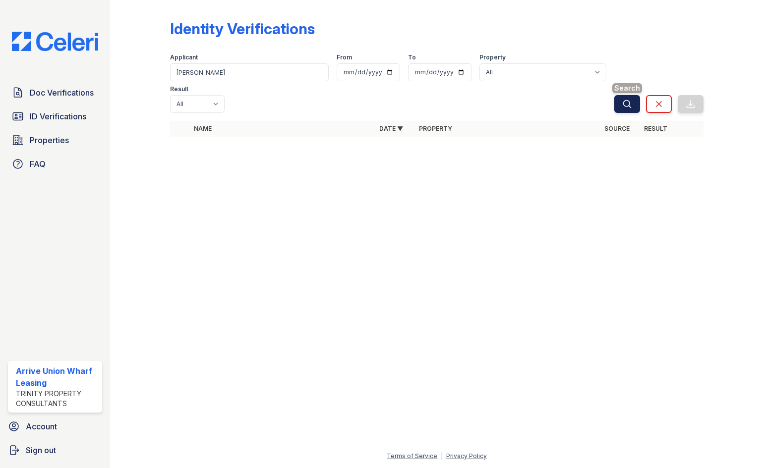
click at [625, 101] on icon "submit" at bounding box center [626, 103] width 7 height 7
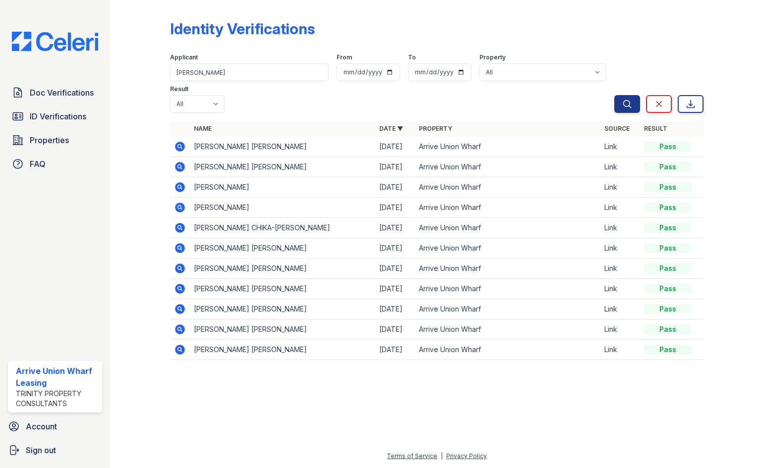
click at [179, 207] on icon at bounding box center [179, 207] width 2 height 2
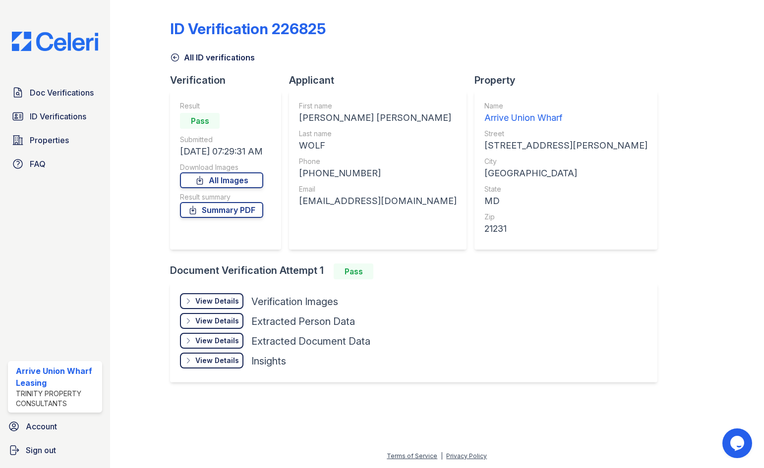
click at [220, 301] on div "View Details" at bounding box center [217, 301] width 44 height 10
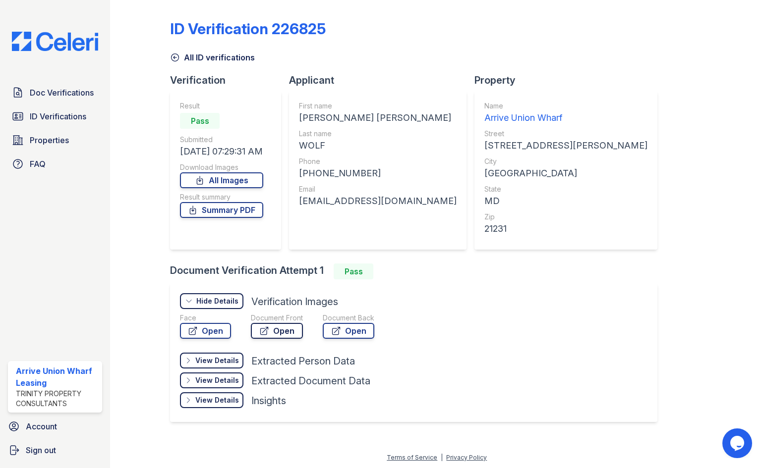
click at [287, 329] on link "Open" at bounding box center [277, 331] width 52 height 16
click at [176, 56] on icon at bounding box center [175, 58] width 10 height 10
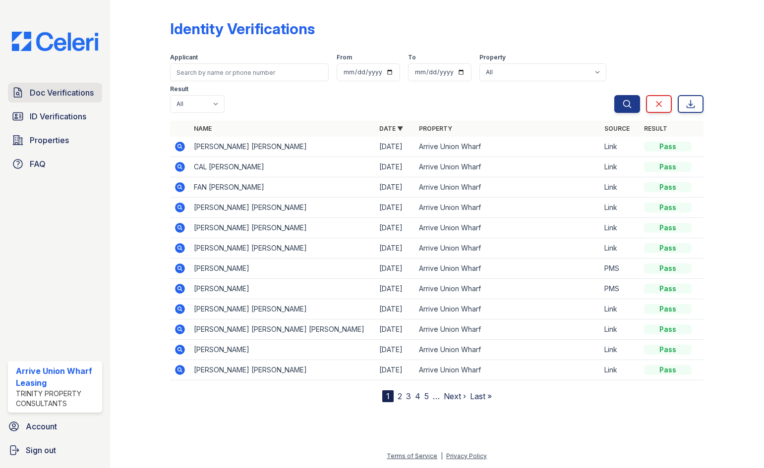
click at [51, 92] on span "Doc Verifications" at bounding box center [62, 93] width 64 height 12
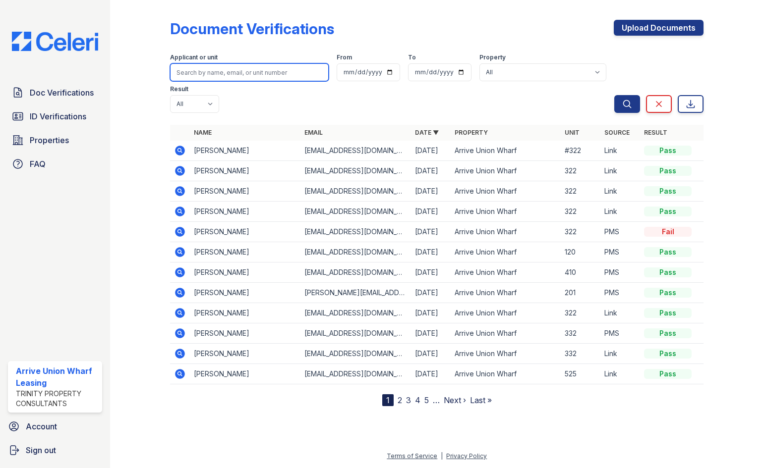
click at [198, 73] on input "search" at bounding box center [249, 72] width 159 height 18
type input "[PERSON_NAME]"
click at [614, 95] on button "Search" at bounding box center [627, 104] width 26 height 18
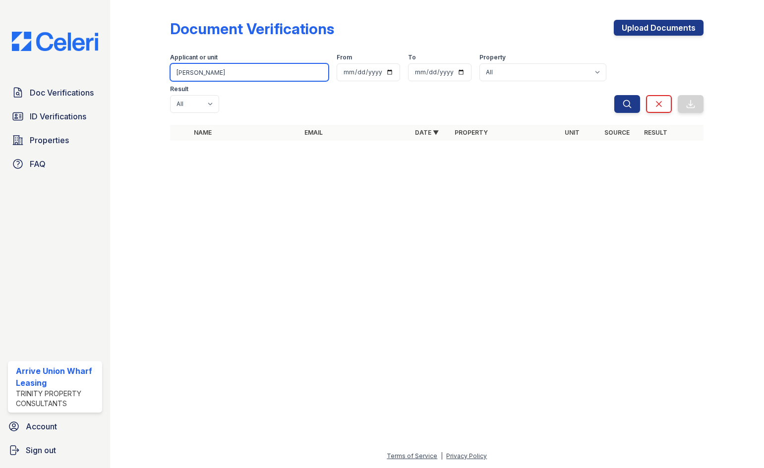
click at [217, 71] on input "[PERSON_NAME]" at bounding box center [249, 72] width 159 height 18
type input "[PERSON_NAME]"
click at [614, 95] on button "Search" at bounding box center [627, 104] width 26 height 18
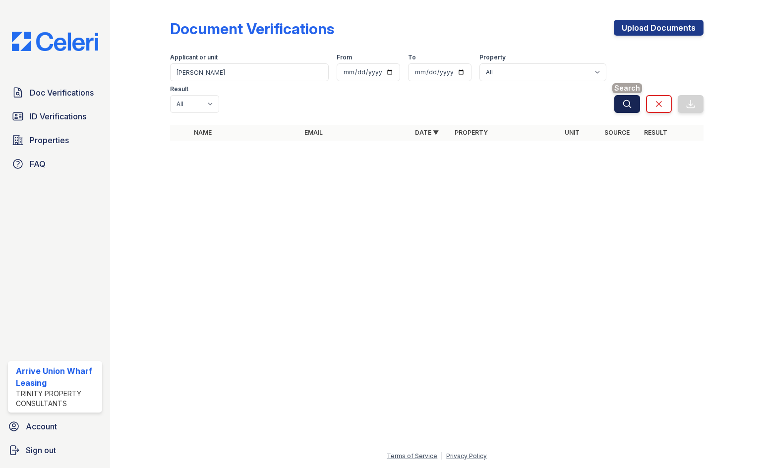
click at [629, 99] on icon "submit" at bounding box center [627, 104] width 10 height 10
